Goal: Task Accomplishment & Management: Use online tool/utility

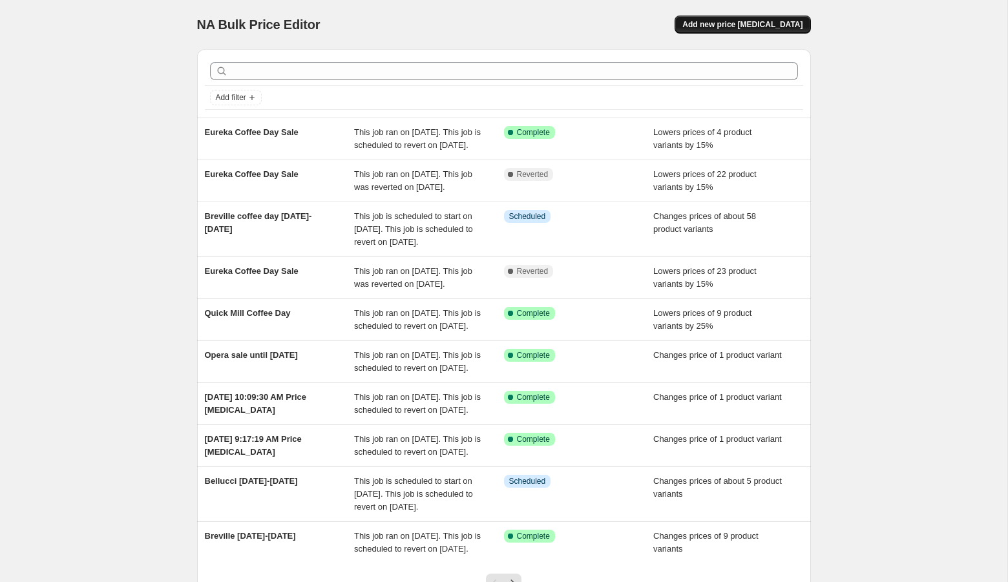
click at [790, 24] on span "Add new price [MEDICAL_DATA]" at bounding box center [742, 24] width 120 height 10
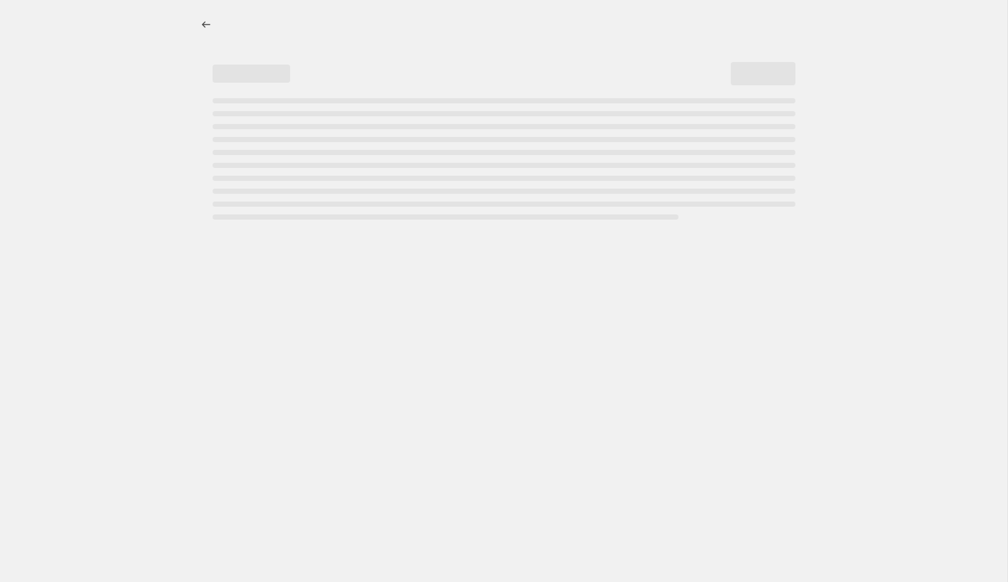
select select "percentage"
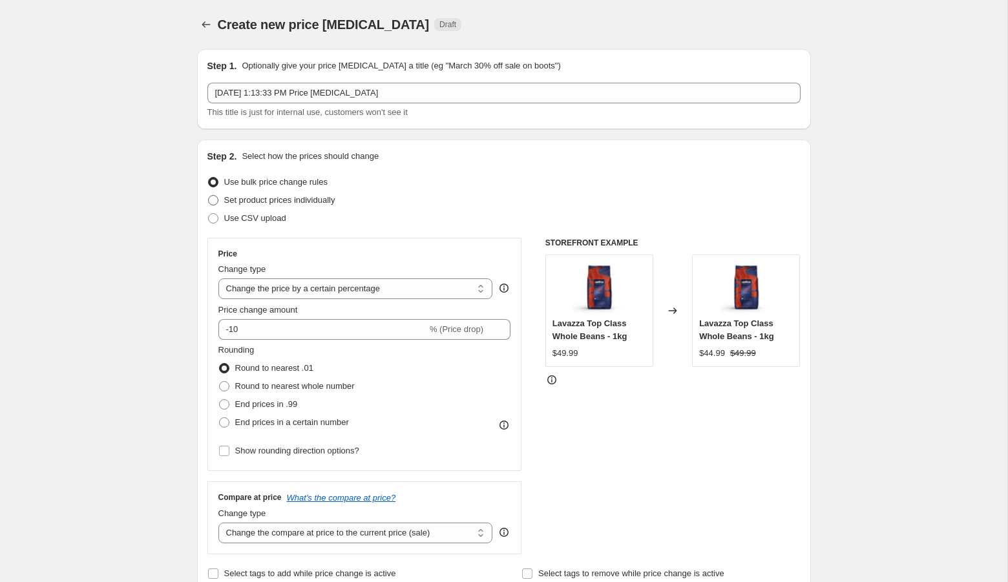
click at [335, 197] on span "Set product prices individually" at bounding box center [279, 200] width 111 height 10
click at [209, 196] on input "Set product prices individually" at bounding box center [208, 195] width 1 height 1
radio input "true"
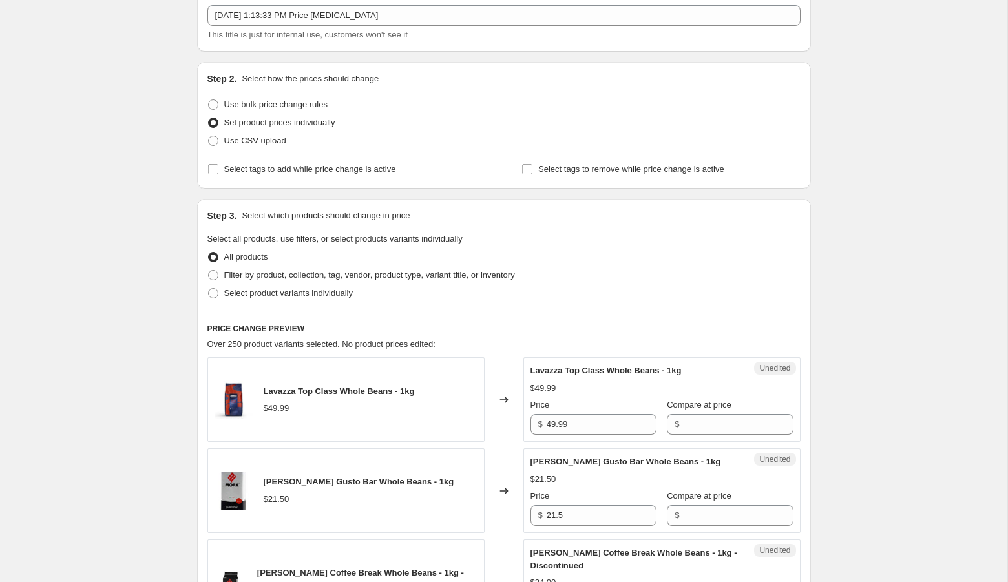
scroll to position [79, 0]
click at [330, 23] on div "[DATE] 1:13:33 PM Price [MEDICAL_DATA] This title is just for internal use, cus…" at bounding box center [503, 21] width 593 height 36
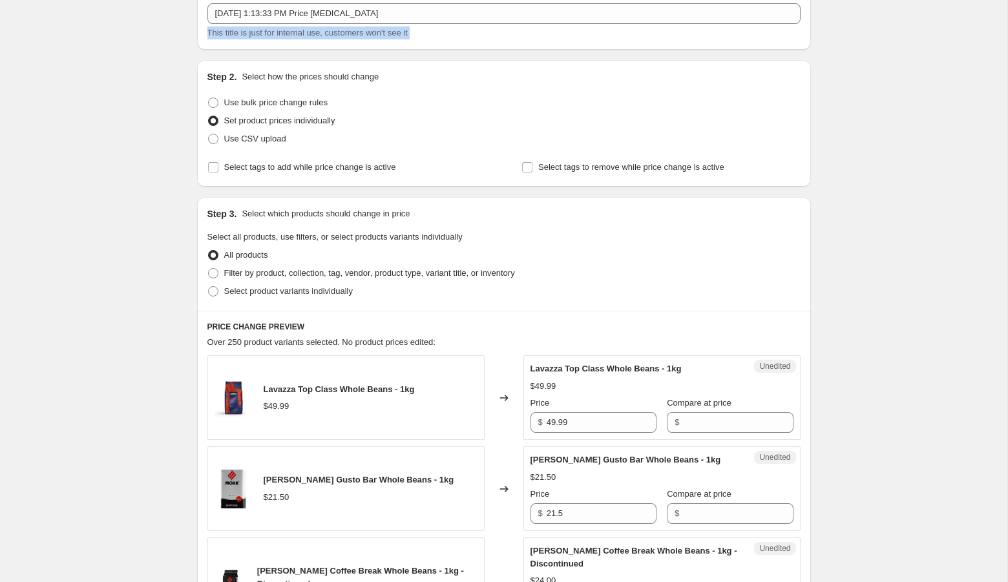
click at [330, 23] on div "[DATE] 1:13:33 PM Price [MEDICAL_DATA] This title is just for internal use, cus…" at bounding box center [503, 21] width 593 height 36
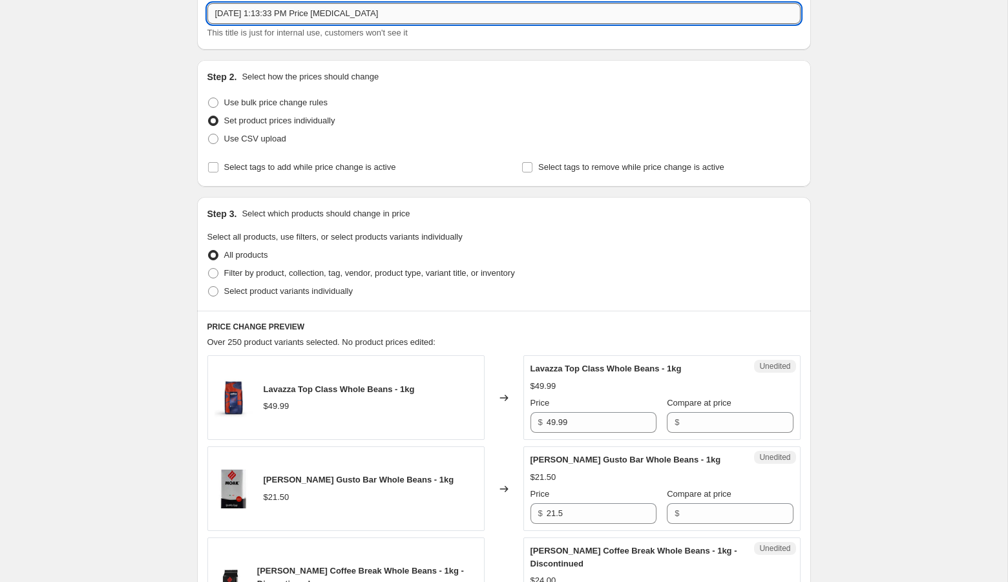
click at [324, 14] on input "[DATE] 1:13:33 PM Price [MEDICAL_DATA]" at bounding box center [503, 13] width 593 height 21
type input "Saeco Sale"
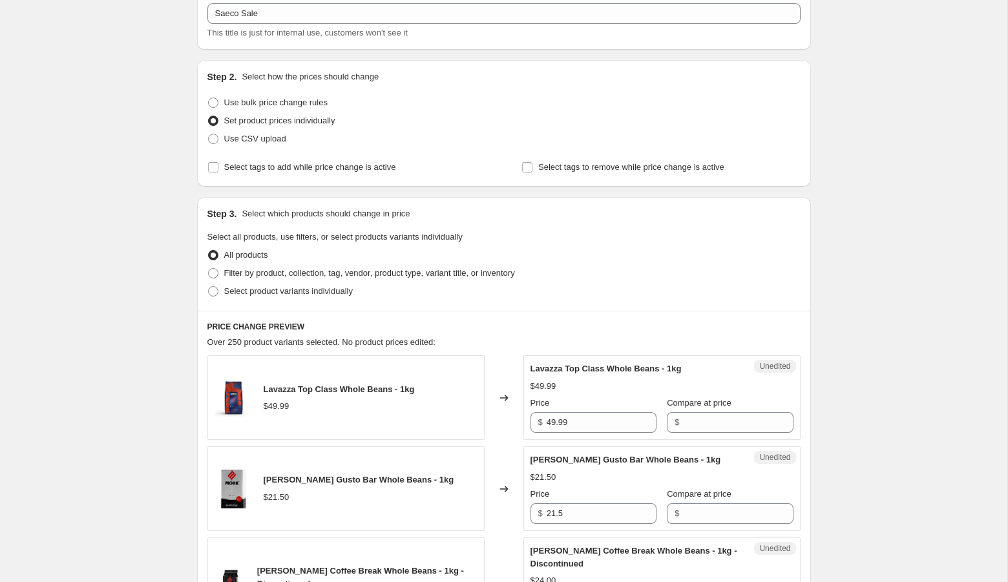
click at [287, 293] on span "Select product variants individually" at bounding box center [288, 291] width 129 height 10
click at [209, 287] on input "Select product variants individually" at bounding box center [208, 286] width 1 height 1
radio input "true"
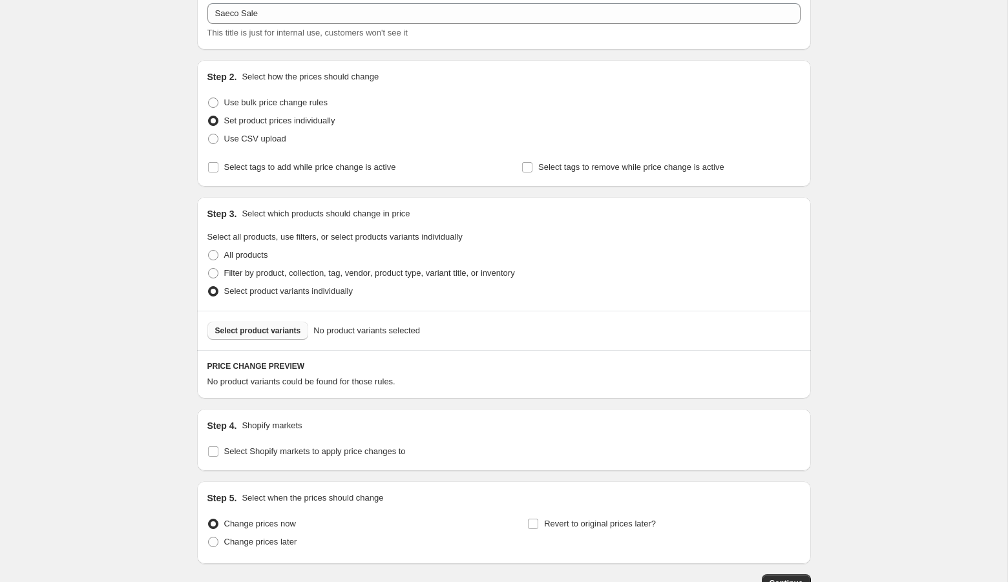
click at [265, 336] on button "Select product variants" at bounding box center [257, 331] width 101 height 18
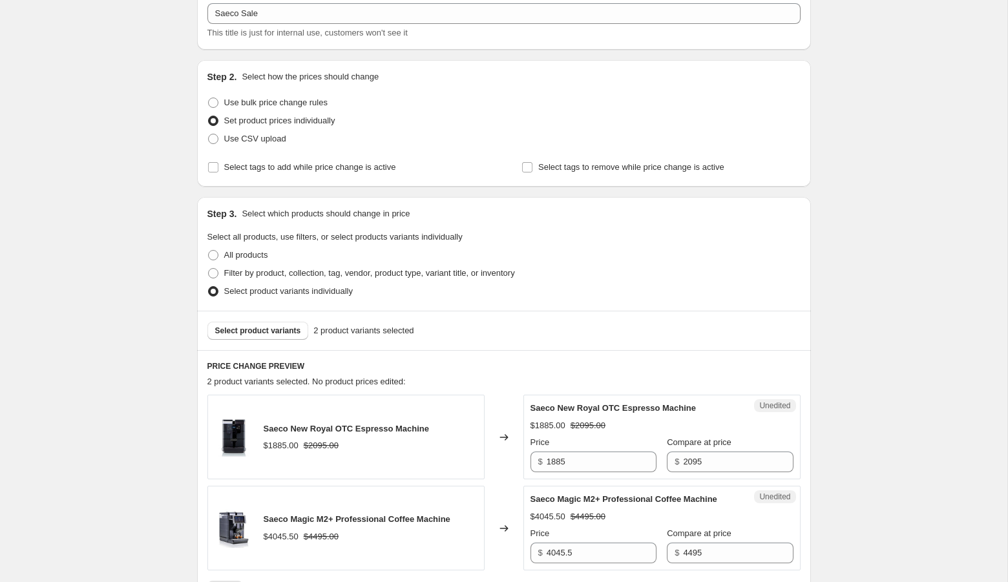
click at [967, 408] on div "Create new price [MEDICAL_DATA]. This page is ready Create new price [MEDICAL_D…" at bounding box center [503, 402] width 1007 height 962
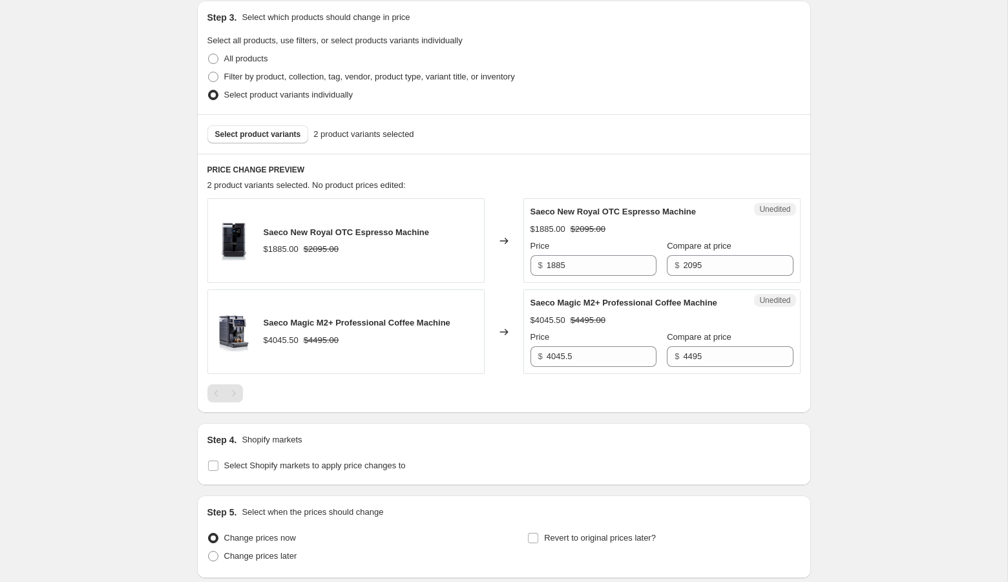
scroll to position [284, 0]
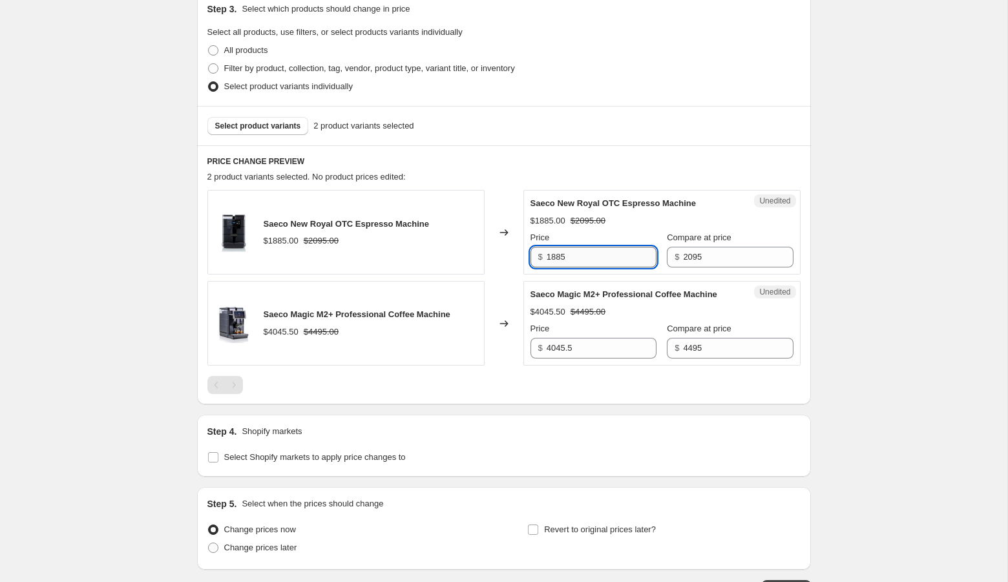
drag, startPoint x: 551, startPoint y: 256, endPoint x: 561, endPoint y: 256, distance: 9.7
click at [561, 256] on input "1885" at bounding box center [602, 257] width 110 height 21
type input "1795"
click at [844, 262] on div "Create new price [MEDICAL_DATA]. This page is ready Create new price [MEDICAL_D…" at bounding box center [503, 197] width 1007 height 962
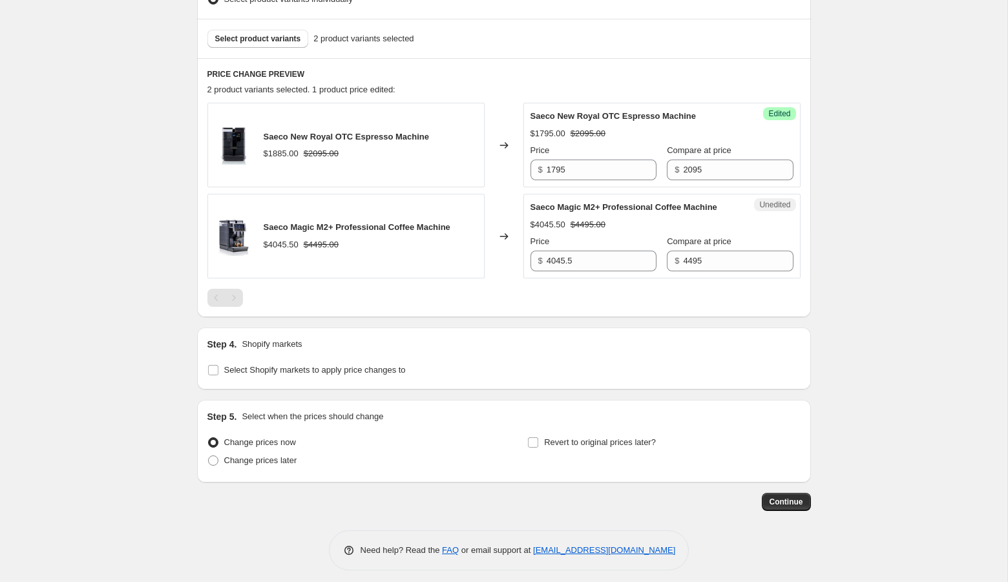
scroll to position [390, 0]
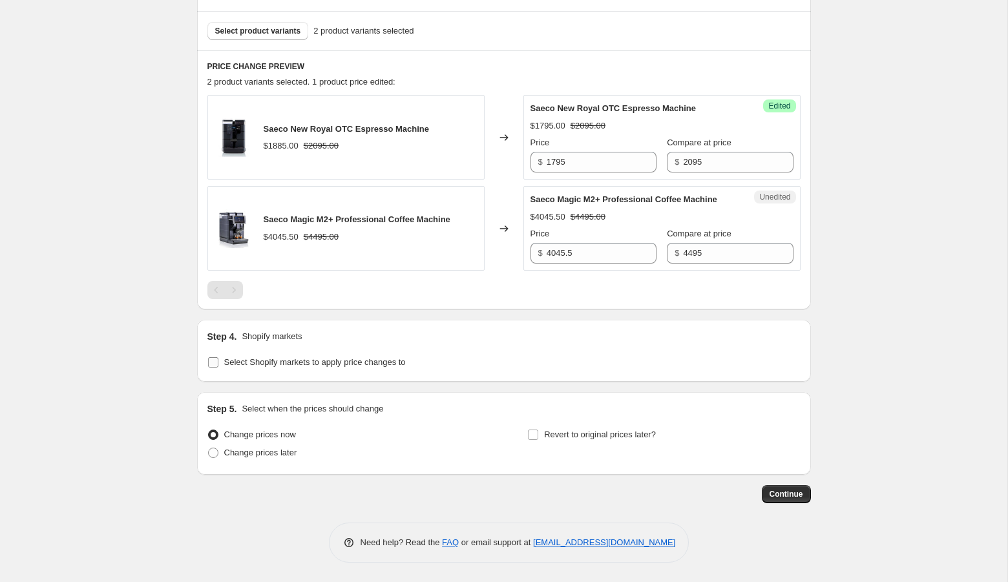
click at [228, 359] on span "Select Shopify markets to apply price changes to" at bounding box center [315, 362] width 182 height 10
click at [218, 359] on input "Select Shopify markets to apply price changes to" at bounding box center [213, 362] width 10 height 10
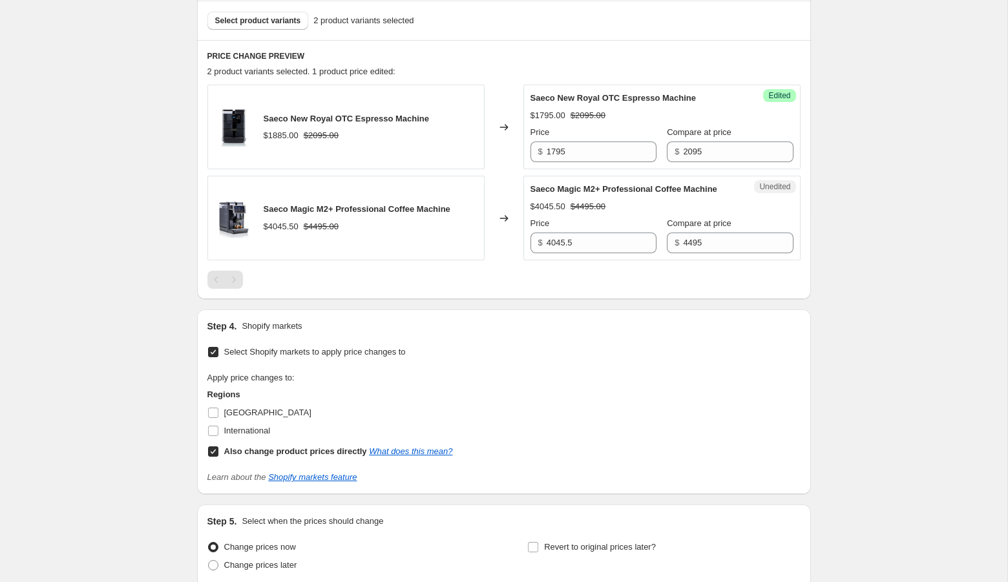
click at [219, 361] on label "Select Shopify markets to apply price changes to" at bounding box center [306, 352] width 198 height 18
click at [218, 357] on input "Select Shopify markets to apply price changes to" at bounding box center [213, 352] width 10 height 10
checkbox input "false"
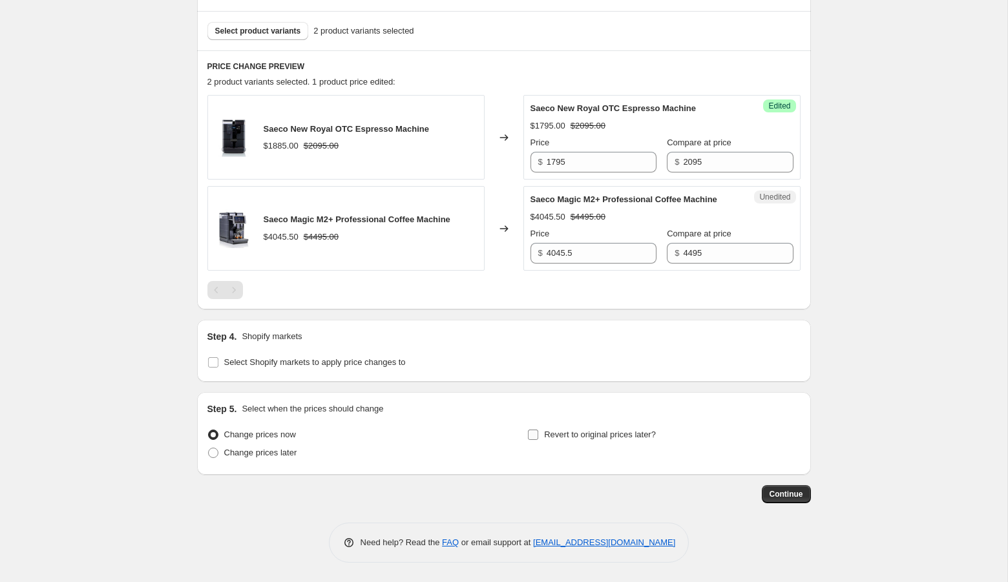
click at [545, 432] on span "Revert to original prices later?" at bounding box center [600, 435] width 112 height 10
click at [538, 432] on input "Revert to original prices later?" at bounding box center [533, 435] width 10 height 10
checkbox input "true"
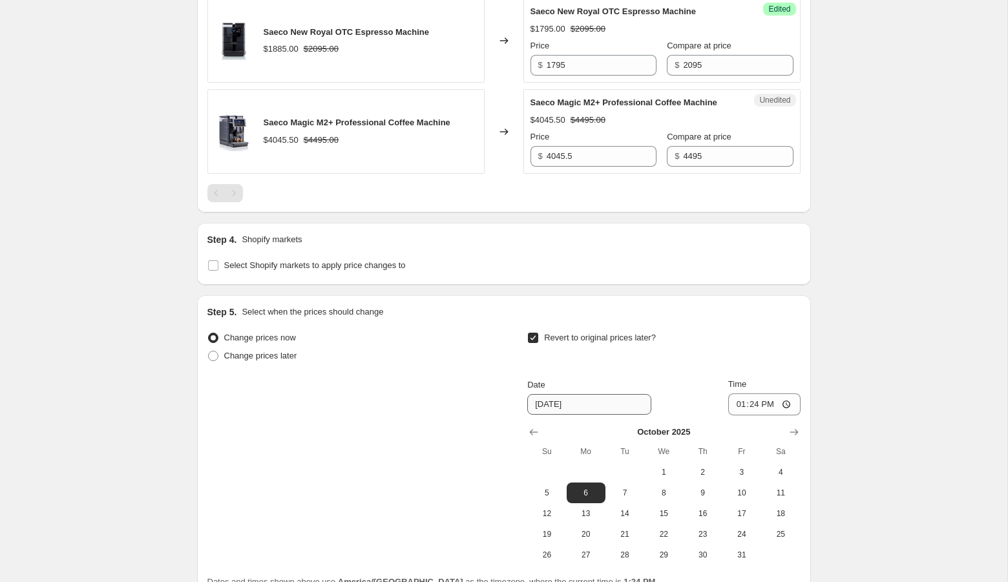
scroll to position [611, 0]
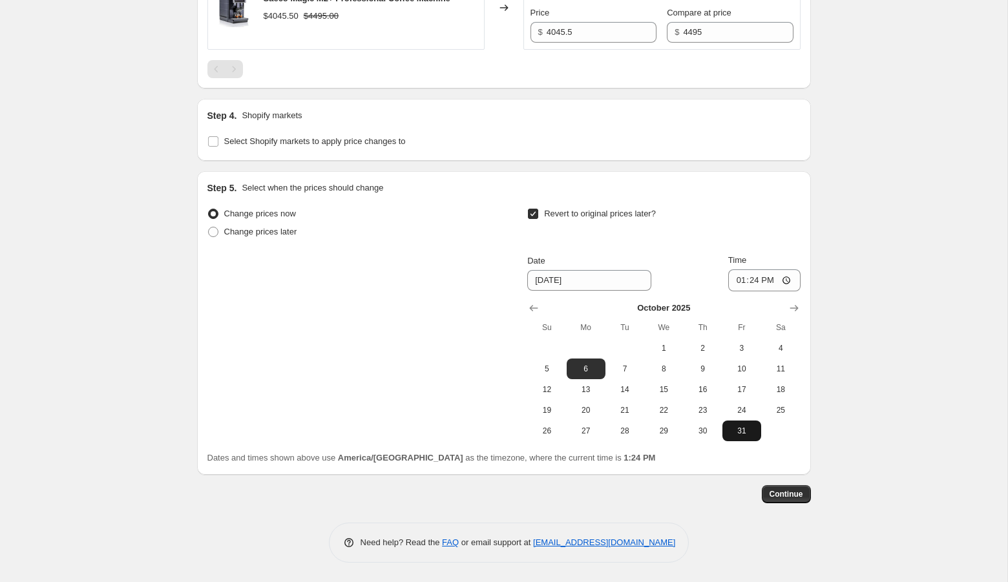
click at [742, 435] on span "31" at bounding box center [742, 431] width 28 height 10
type input "[DATE]"
click at [738, 279] on input "13:24" at bounding box center [764, 280] width 72 height 22
type input "23:59"
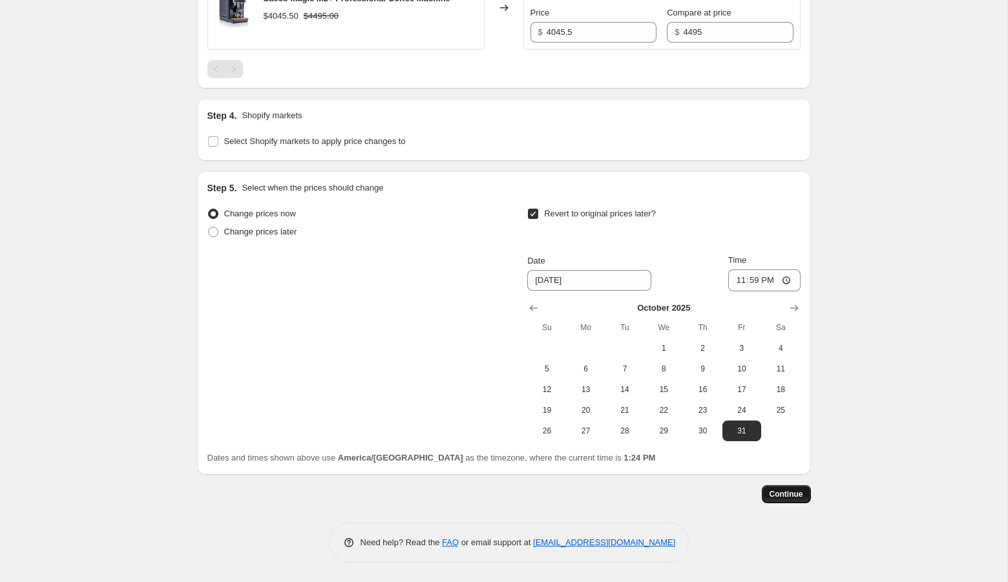
click at [789, 491] on span "Continue" at bounding box center [787, 494] width 34 height 10
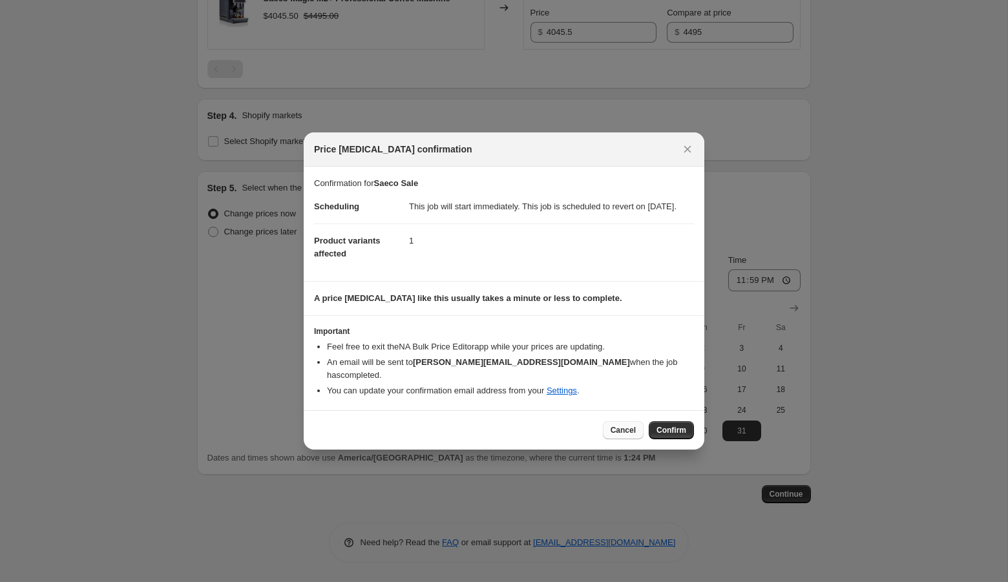
click at [615, 428] on span "Cancel" at bounding box center [623, 430] width 25 height 10
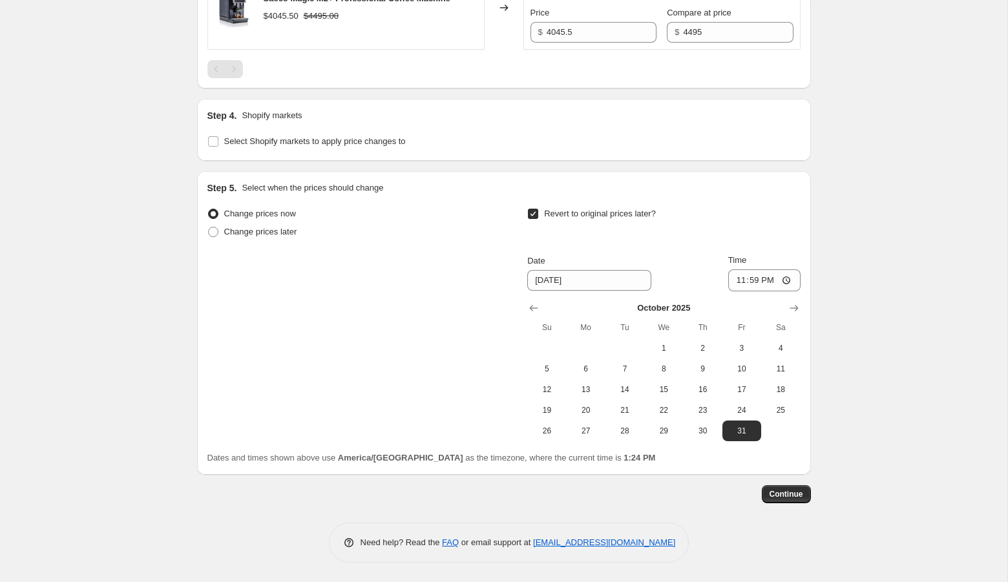
scroll to position [0, 0]
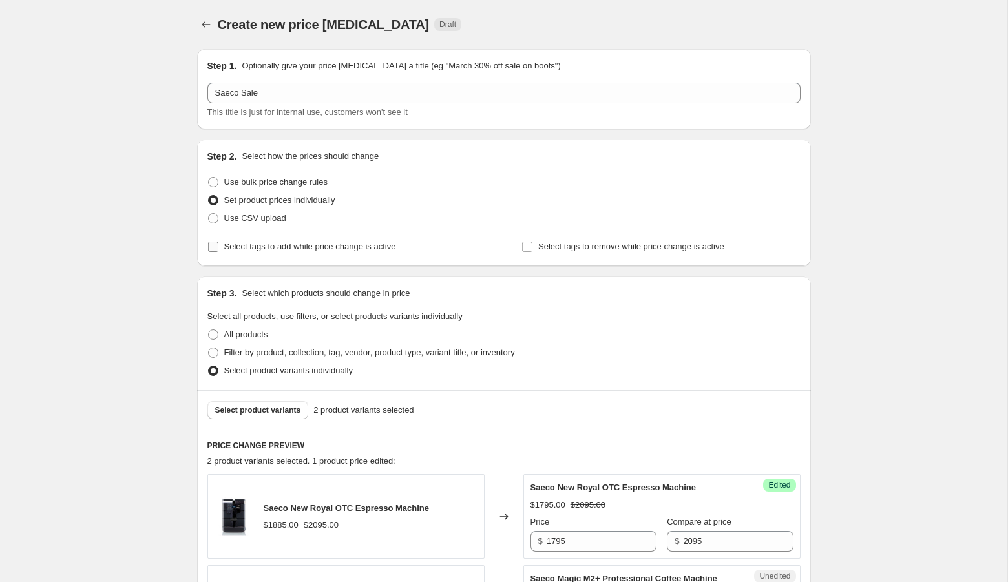
click at [254, 243] on span "Select tags to add while price change is active" at bounding box center [310, 247] width 172 height 10
click at [218, 243] on input "Select tags to add while price change is active" at bounding box center [213, 247] width 10 height 10
checkbox input "true"
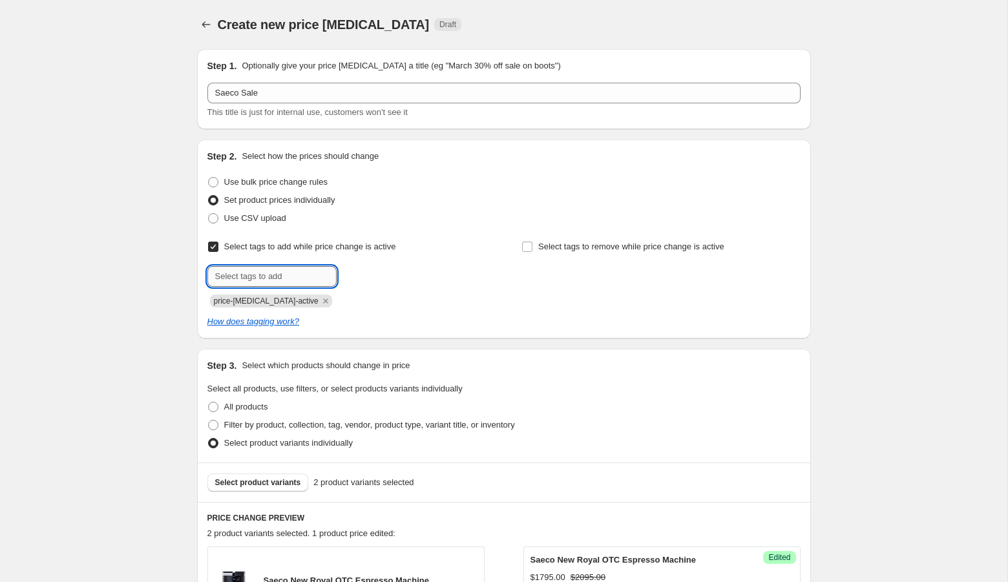
click at [265, 278] on input "text" at bounding box center [271, 276] width 129 height 21
type input "fall sale"
click at [380, 271] on span "fall sale" at bounding box center [378, 275] width 28 height 9
click at [556, 244] on span "Select tags to remove while price change is active" at bounding box center [631, 247] width 186 height 10
click at [533, 244] on input "Select tags to remove while price change is active" at bounding box center [527, 247] width 10 height 10
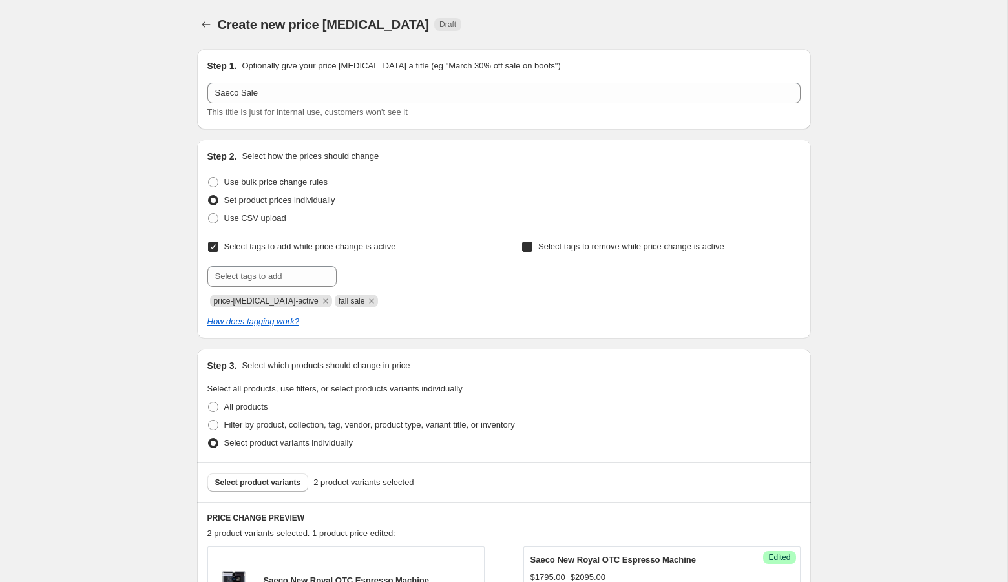
checkbox input "true"
click at [554, 275] on input "text" at bounding box center [586, 276] width 129 height 21
type input "fall sale"
click at [701, 279] on span "fall sale" at bounding box center [693, 275] width 28 height 9
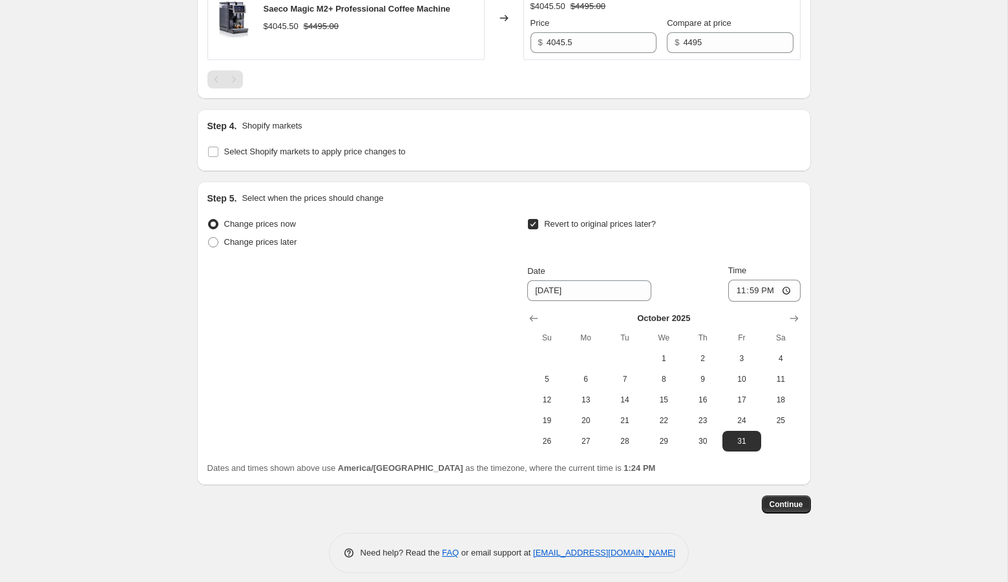
scroll to position [683, 0]
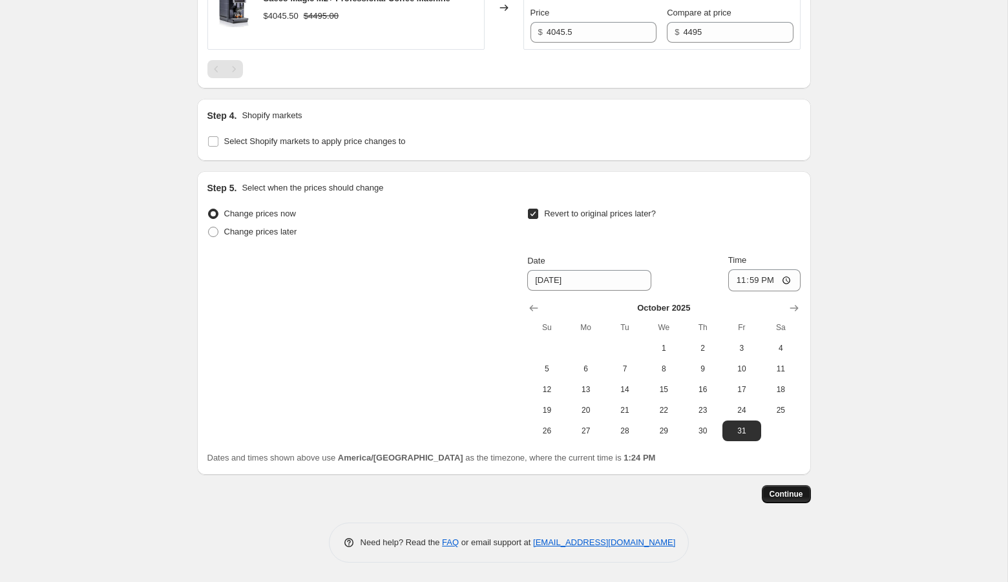
click at [785, 503] on button "Continue" at bounding box center [786, 494] width 49 height 18
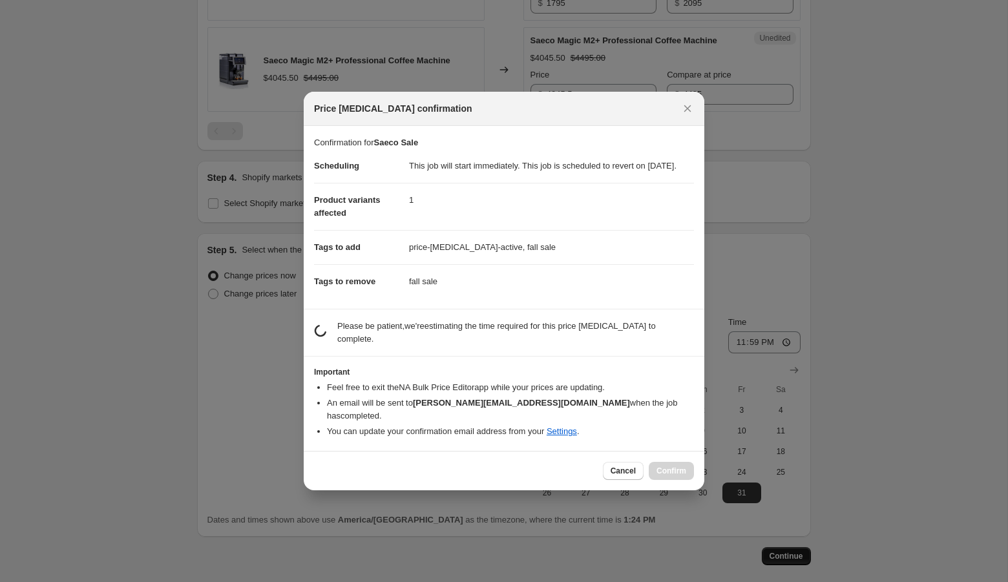
scroll to position [0, 0]
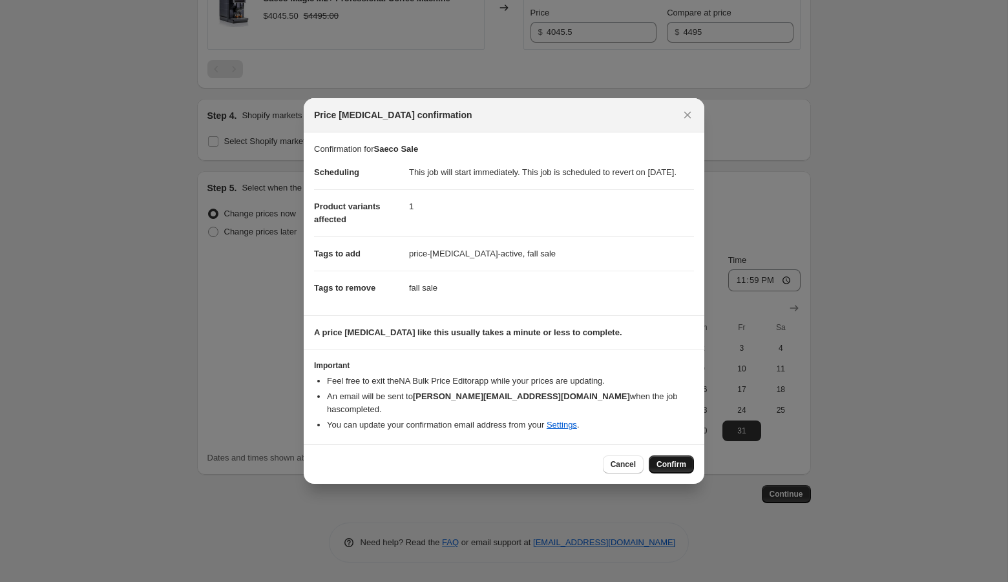
click at [660, 467] on span "Confirm" at bounding box center [672, 464] width 30 height 10
